Goal: Check status: Check status

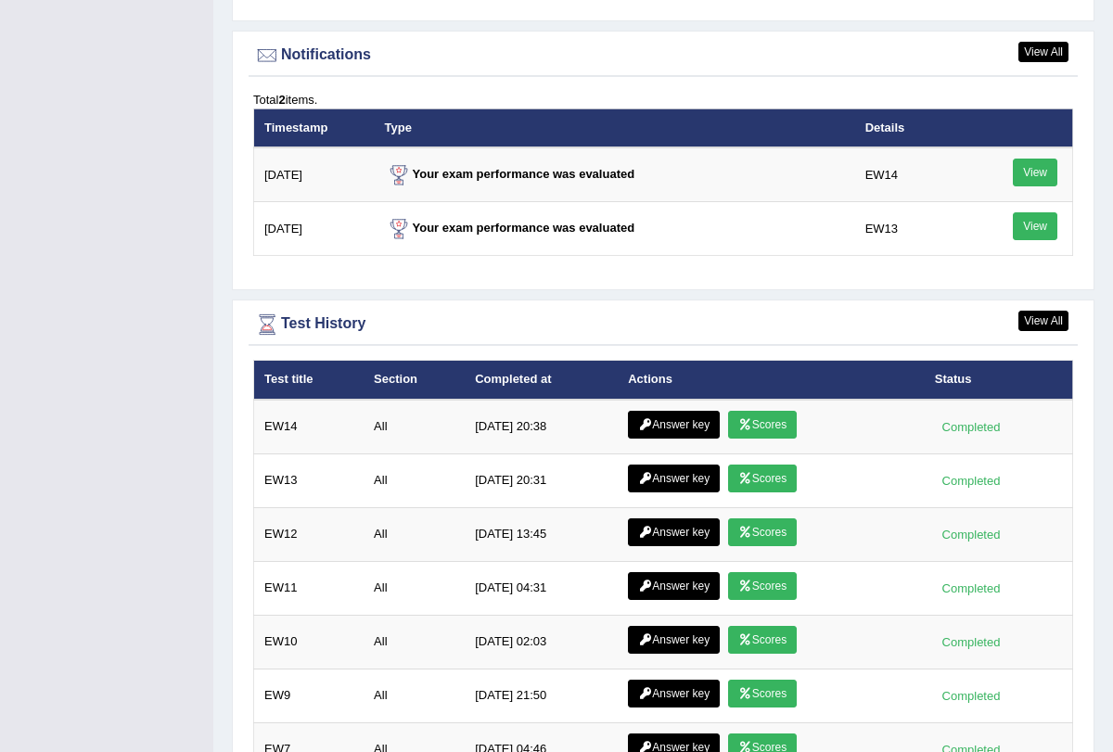
scroll to position [2249, 0]
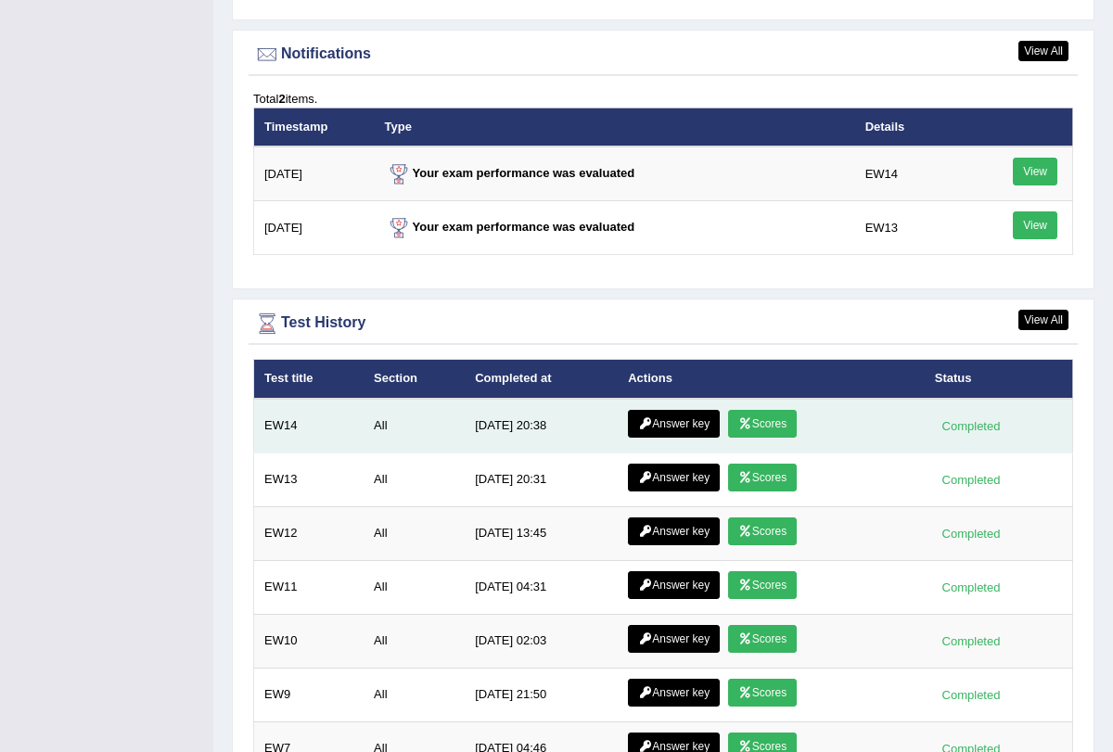
click at [738, 418] on icon at bounding box center [745, 423] width 14 height 11
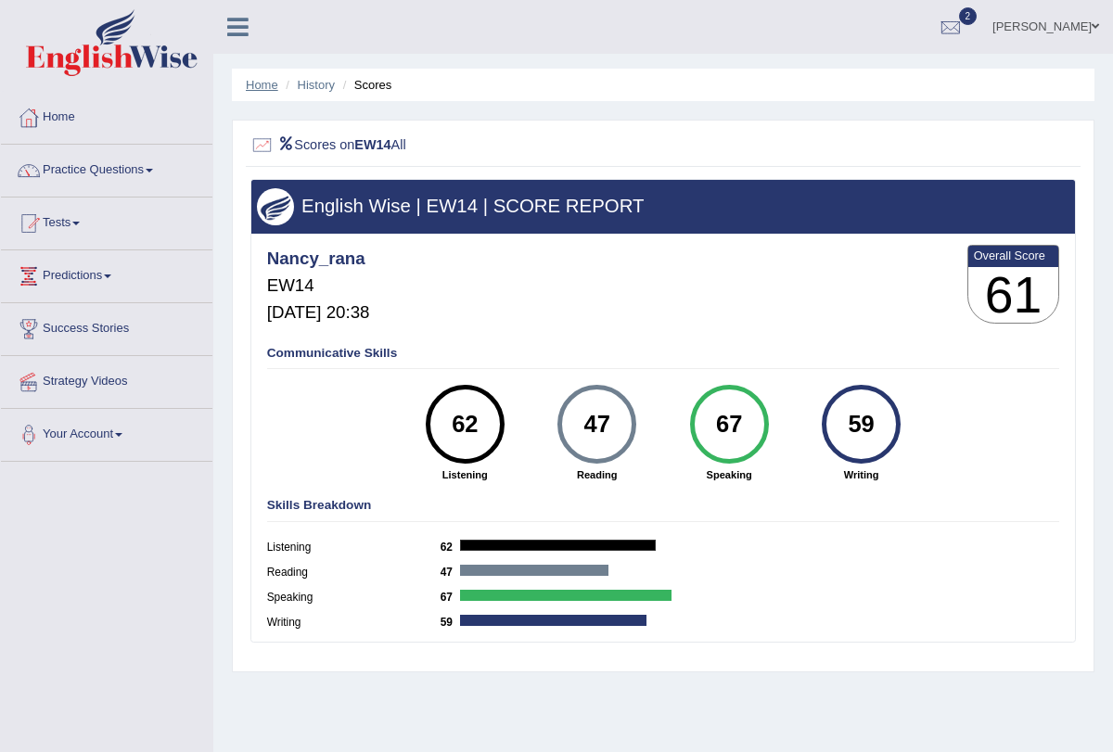
click at [275, 78] on link "Home" at bounding box center [262, 85] width 32 height 14
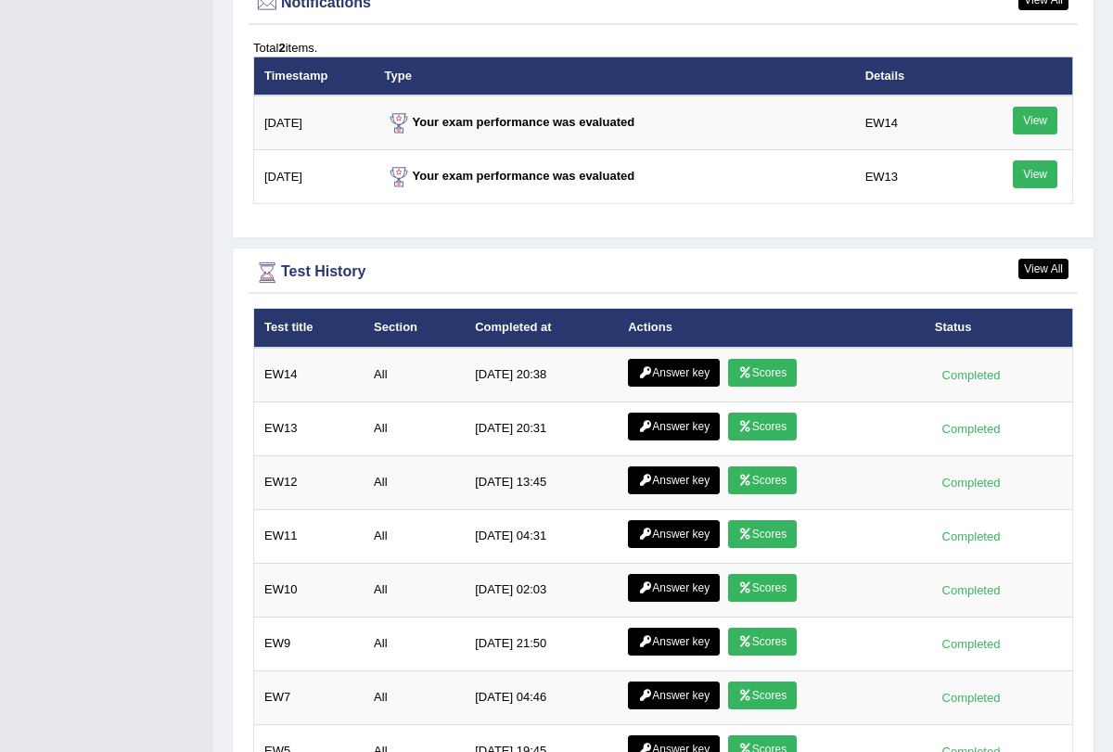
scroll to position [2399, 0]
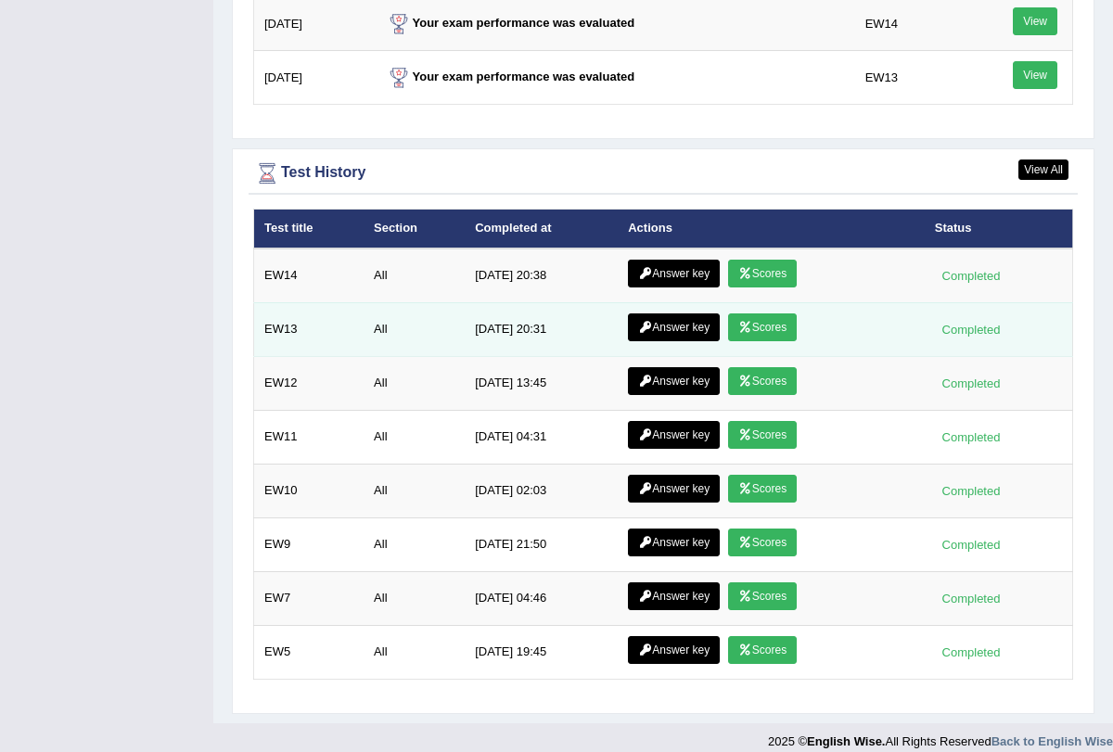
click at [767, 313] on link "Scores" at bounding box center [762, 327] width 69 height 28
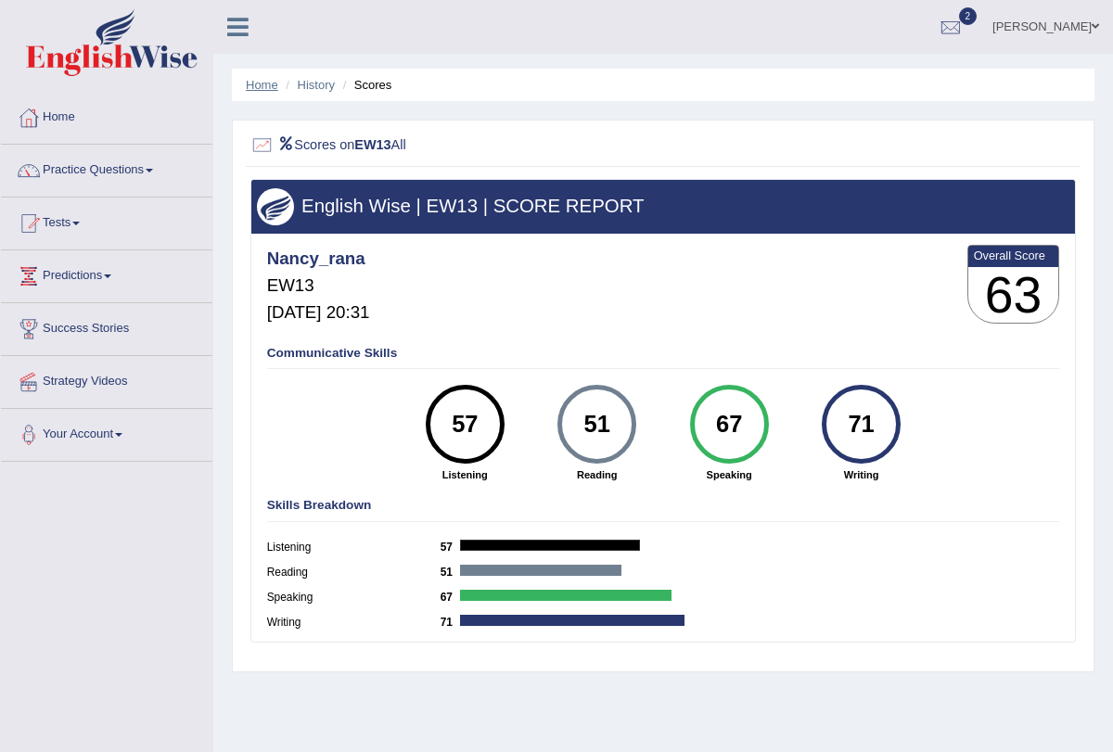
click at [267, 83] on link "Home" at bounding box center [262, 85] width 32 height 14
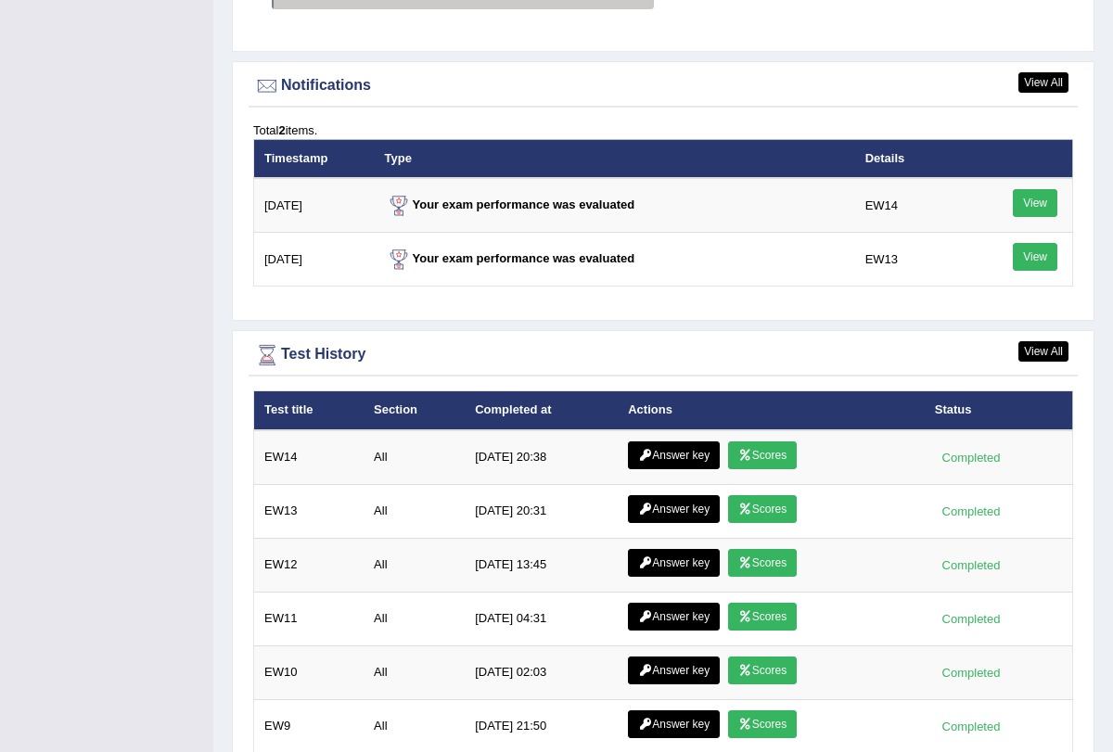
scroll to position [2399, 0]
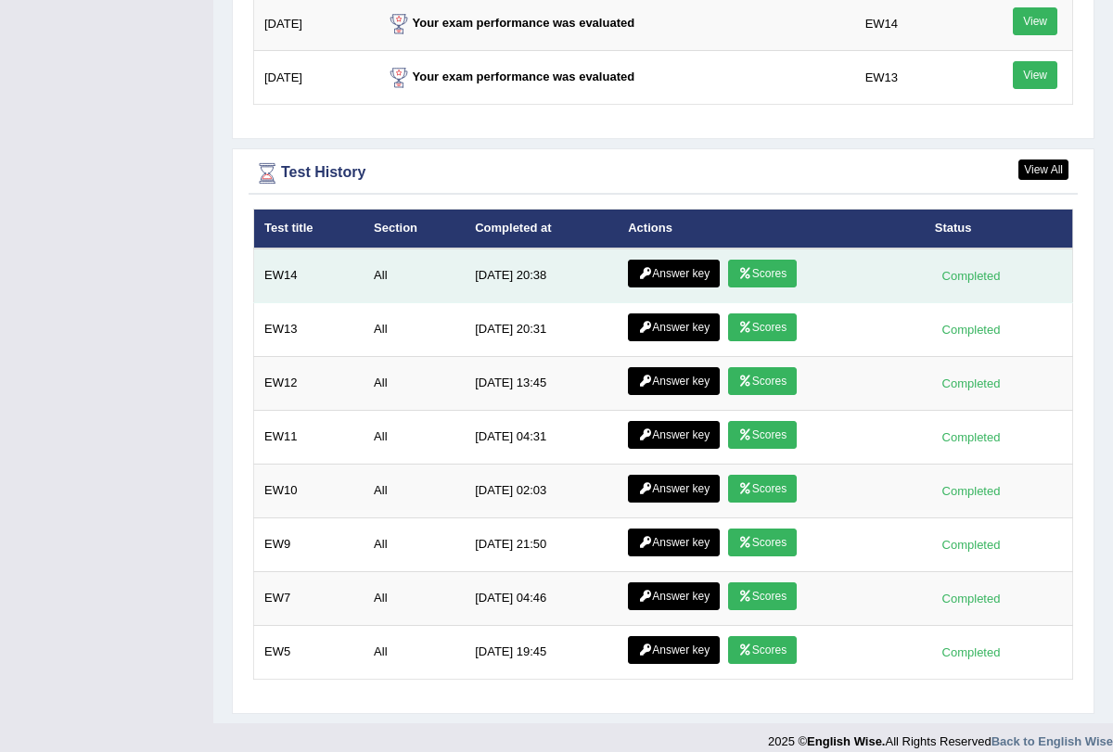
click at [765, 260] on link "Scores" at bounding box center [762, 274] width 69 height 28
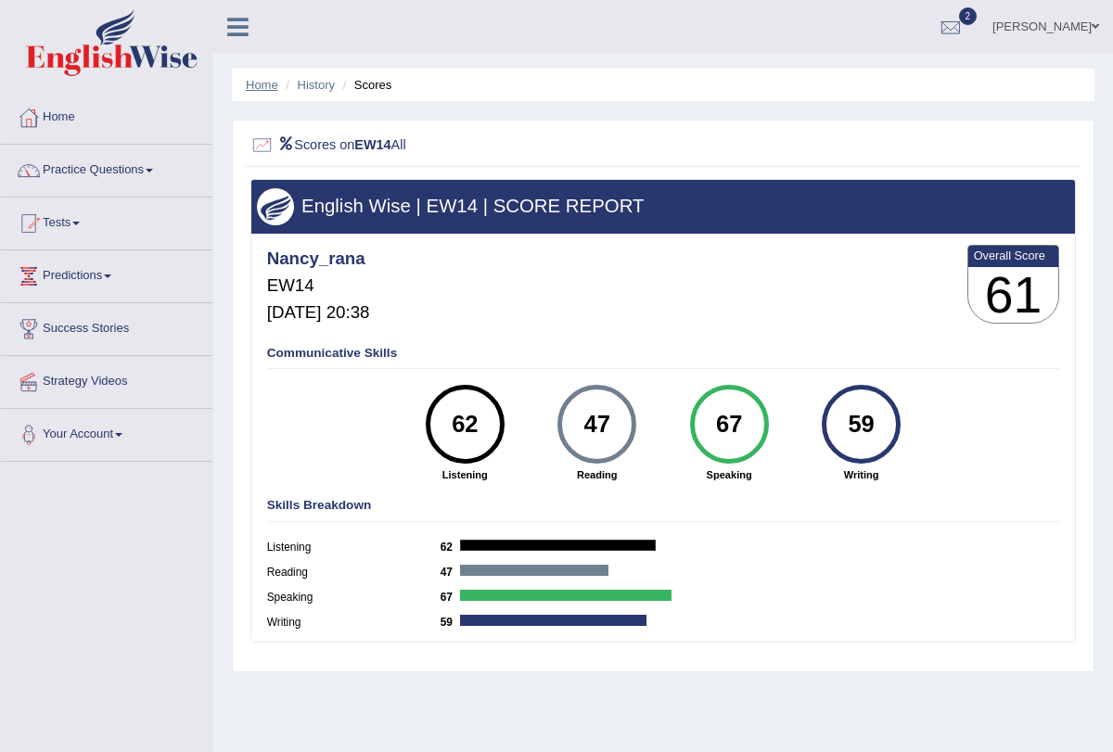
click at [262, 87] on link "Home" at bounding box center [262, 85] width 32 height 14
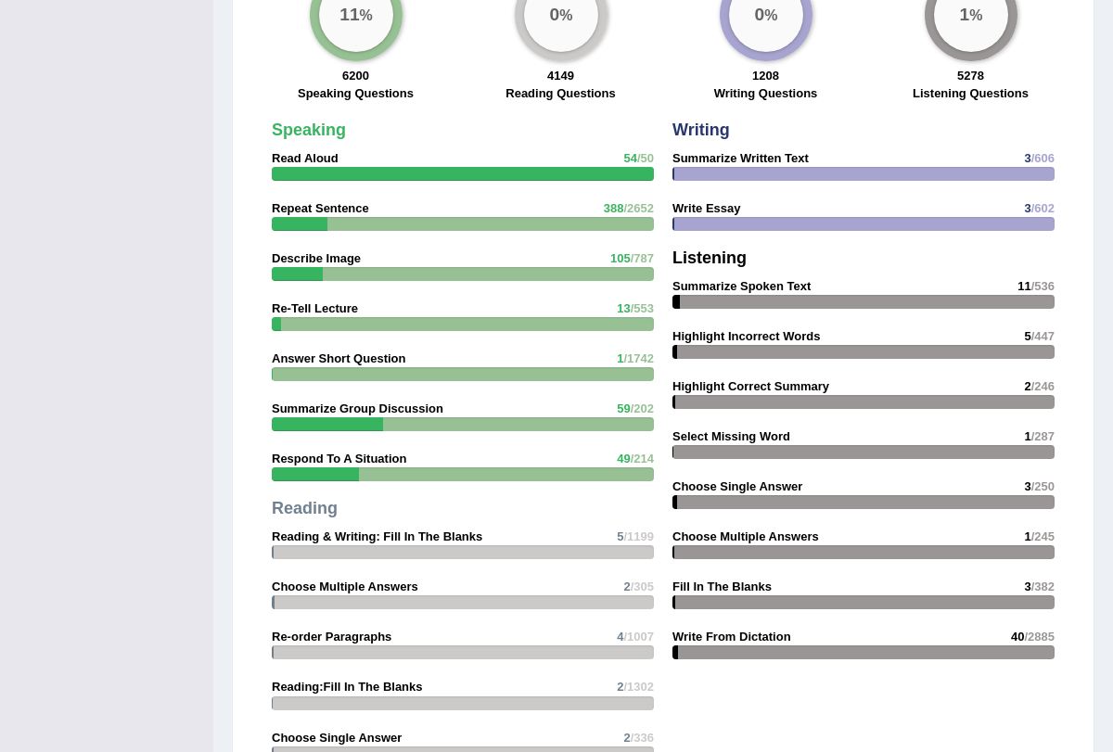
scroll to position [1471, 0]
